Goal: Transaction & Acquisition: Purchase product/service

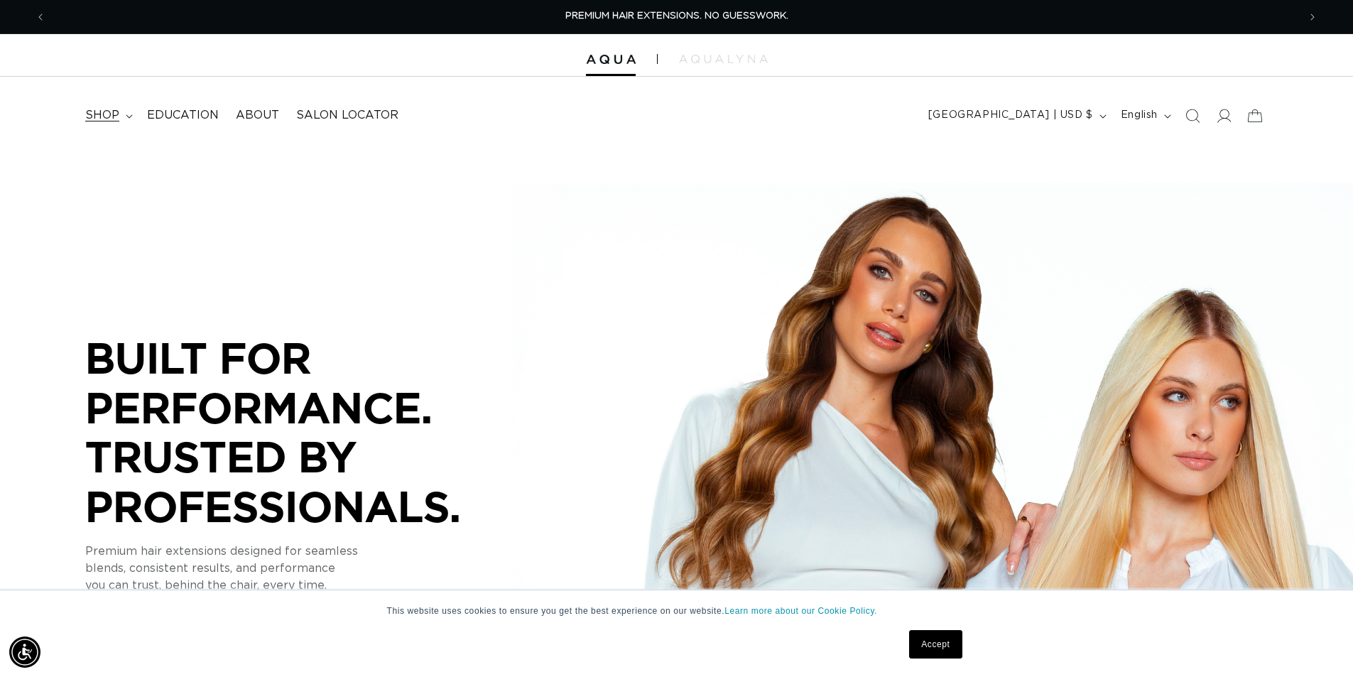
click at [94, 112] on span "shop" at bounding box center [102, 115] width 34 height 15
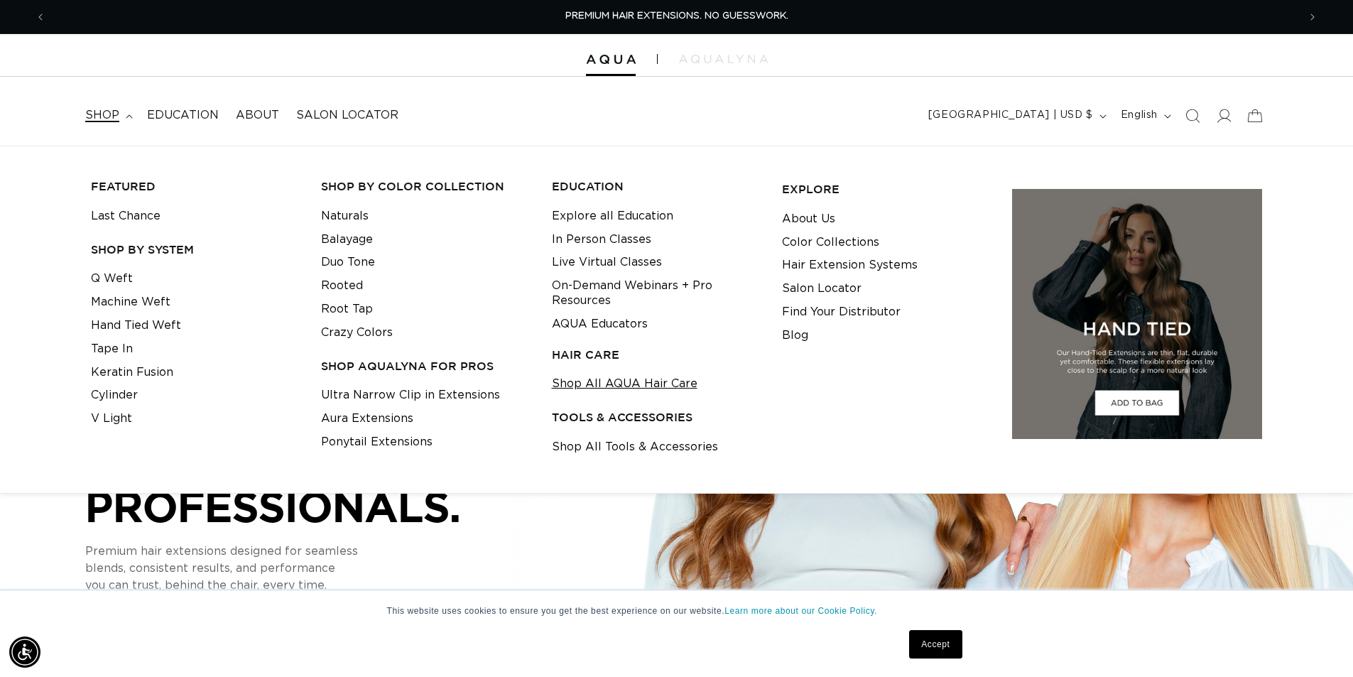
click at [610, 384] on link "Shop All AQUA Hair Care" at bounding box center [625, 383] width 146 height 23
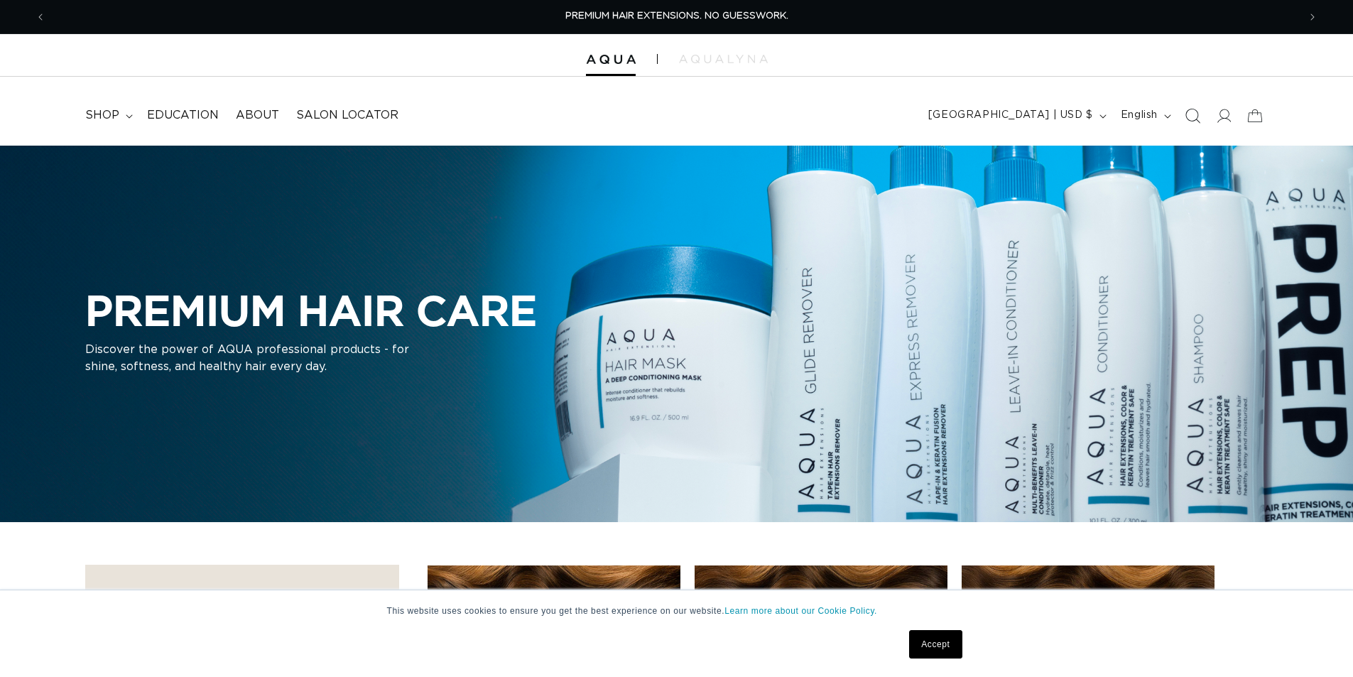
click at [1194, 121] on icon "Search" at bounding box center [1192, 115] width 15 height 15
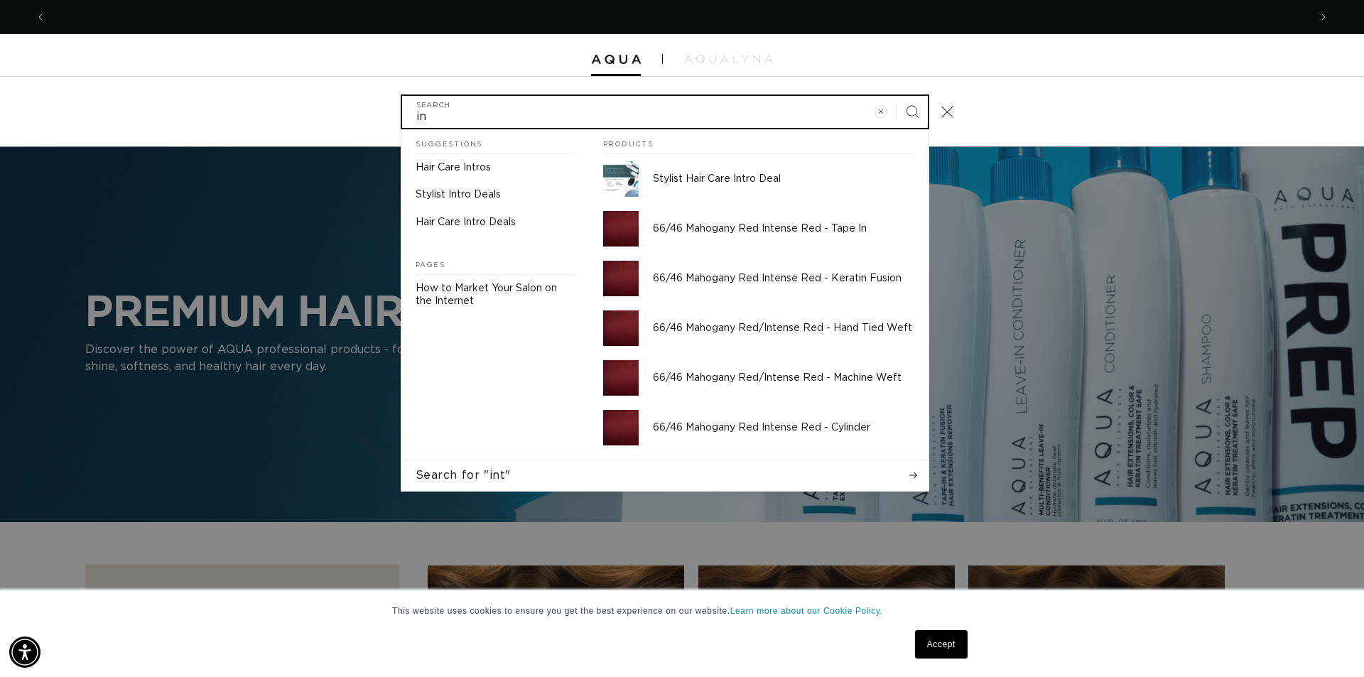
scroll to position [0, 2526]
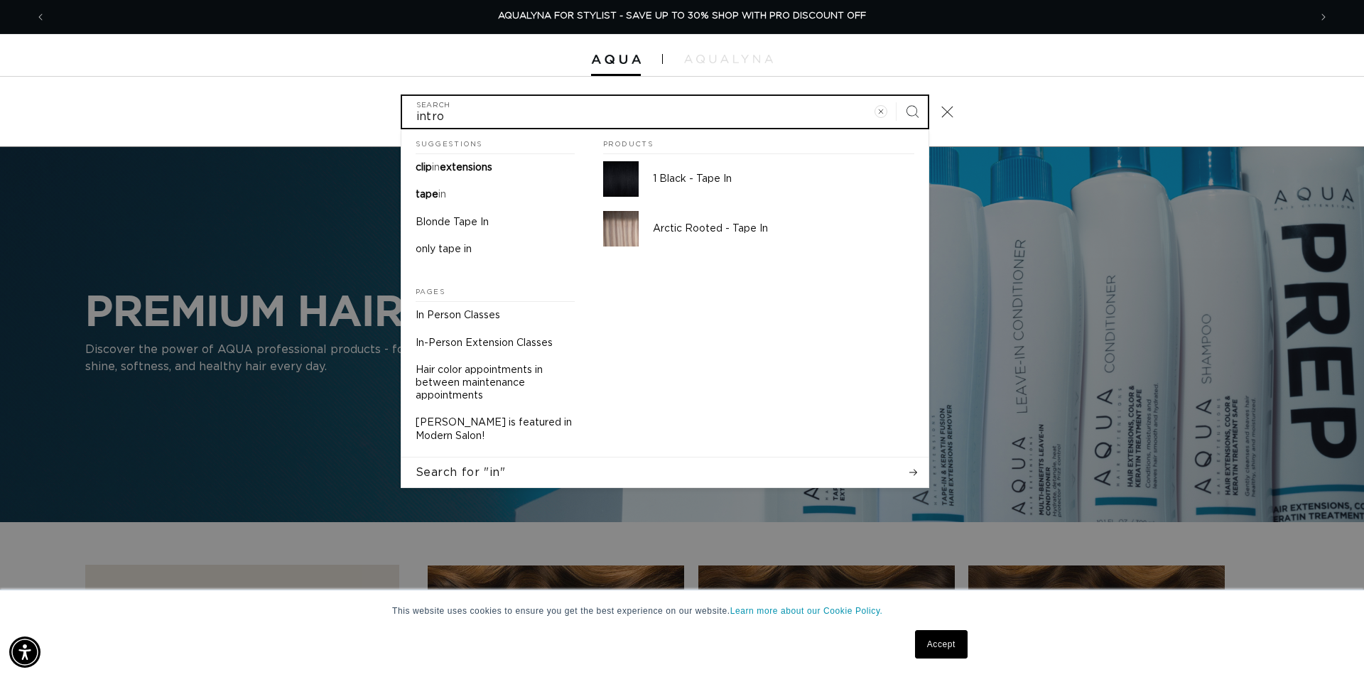
type input "intro"
click at [896, 96] on button "Search" at bounding box center [911, 111] width 31 height 31
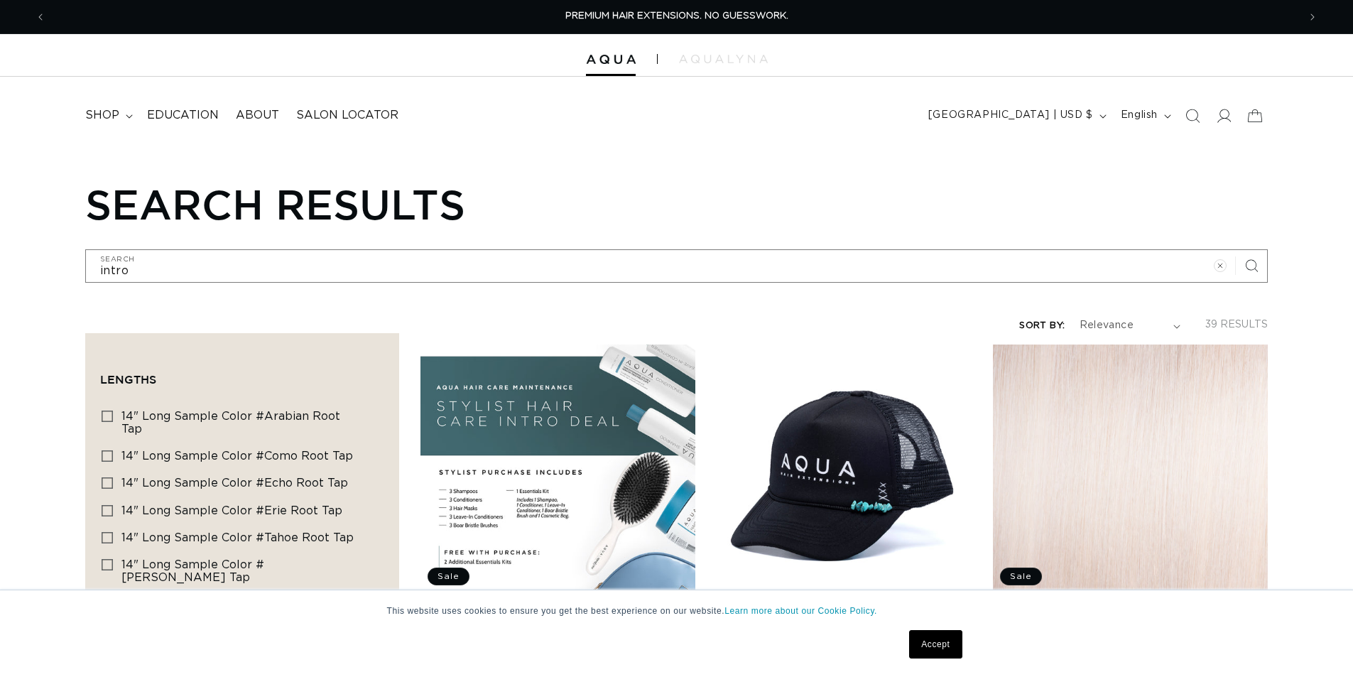
click at [620, 610] on link "Stylist Hair Care Intro Deal" at bounding box center [558, 618] width 275 height 17
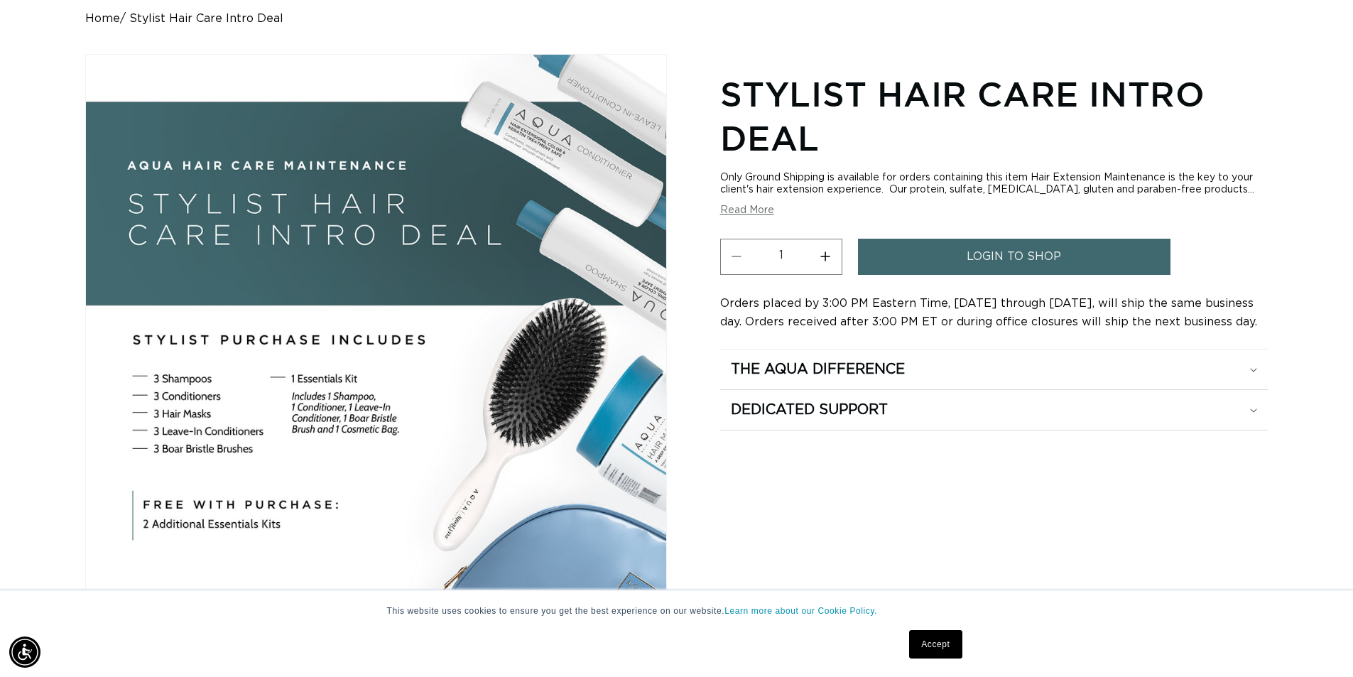
scroll to position [0, 1252]
click at [744, 211] on button "Read More" at bounding box center [747, 211] width 54 height 12
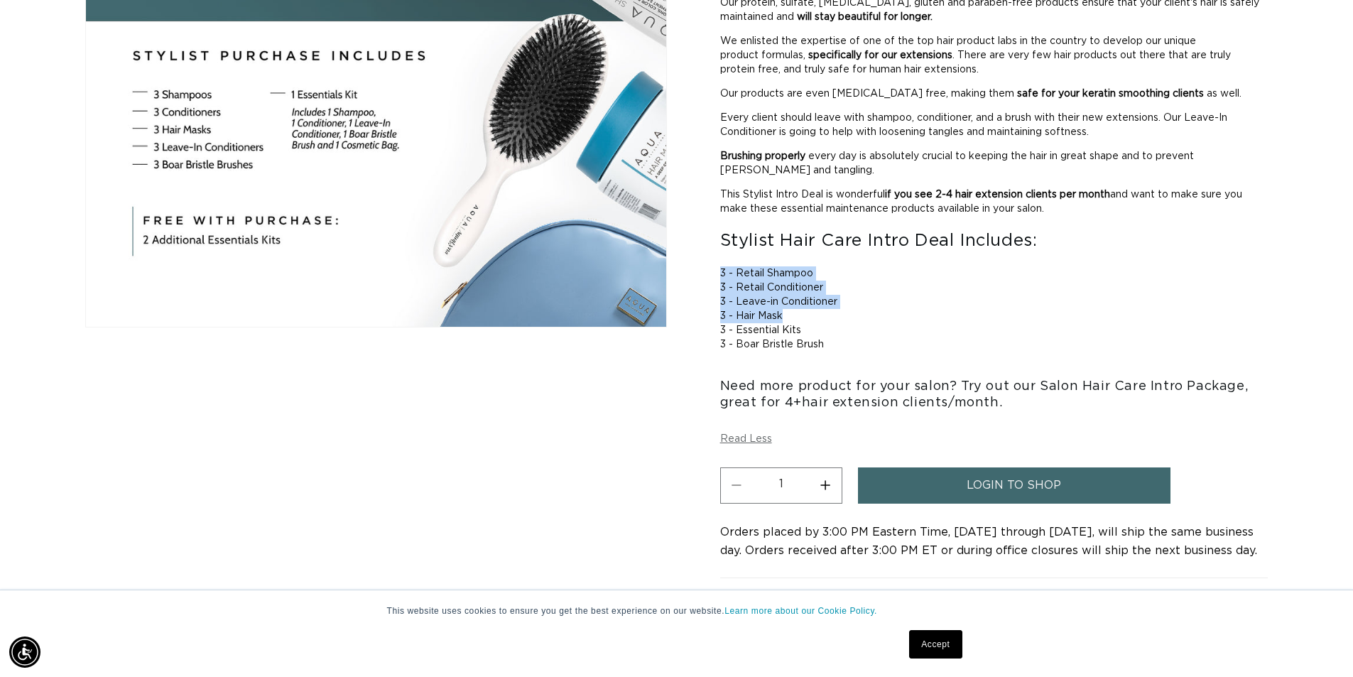
scroll to position [0, 0]
drag, startPoint x: 717, startPoint y: 271, endPoint x: 833, endPoint y: 345, distance: 137.1
click at [833, 345] on div "Skip to product information Open media 1 in modal 1 / of 1 Stylist Hair Care In…" at bounding box center [676, 214] width 1183 height 889
copy div "3 - Retail Shampoo 3 - Retail Conditioner 3 - Leave-in Conditioner 3 - Hair Mas…"
click at [1130, 303] on div "3 - Leave-in Conditioner" at bounding box center [994, 302] width 548 height 14
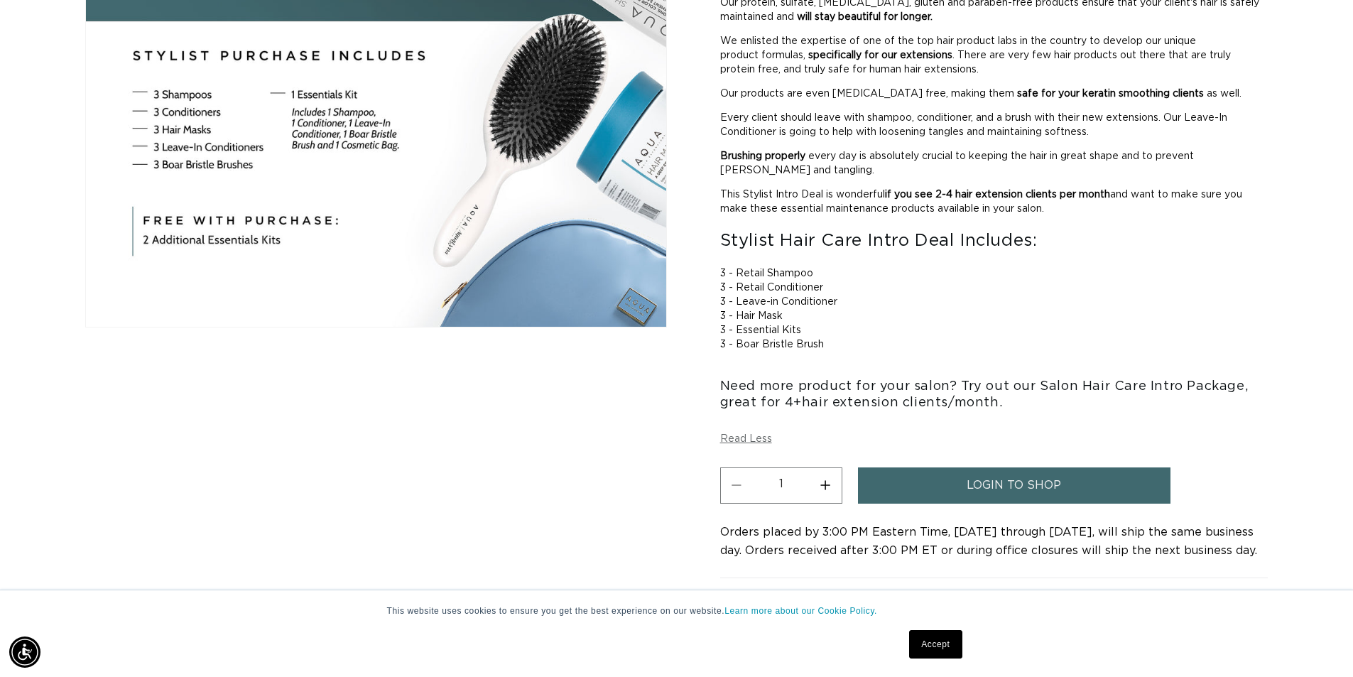
scroll to position [0, 2505]
